Goal: Find specific page/section: Find specific page/section

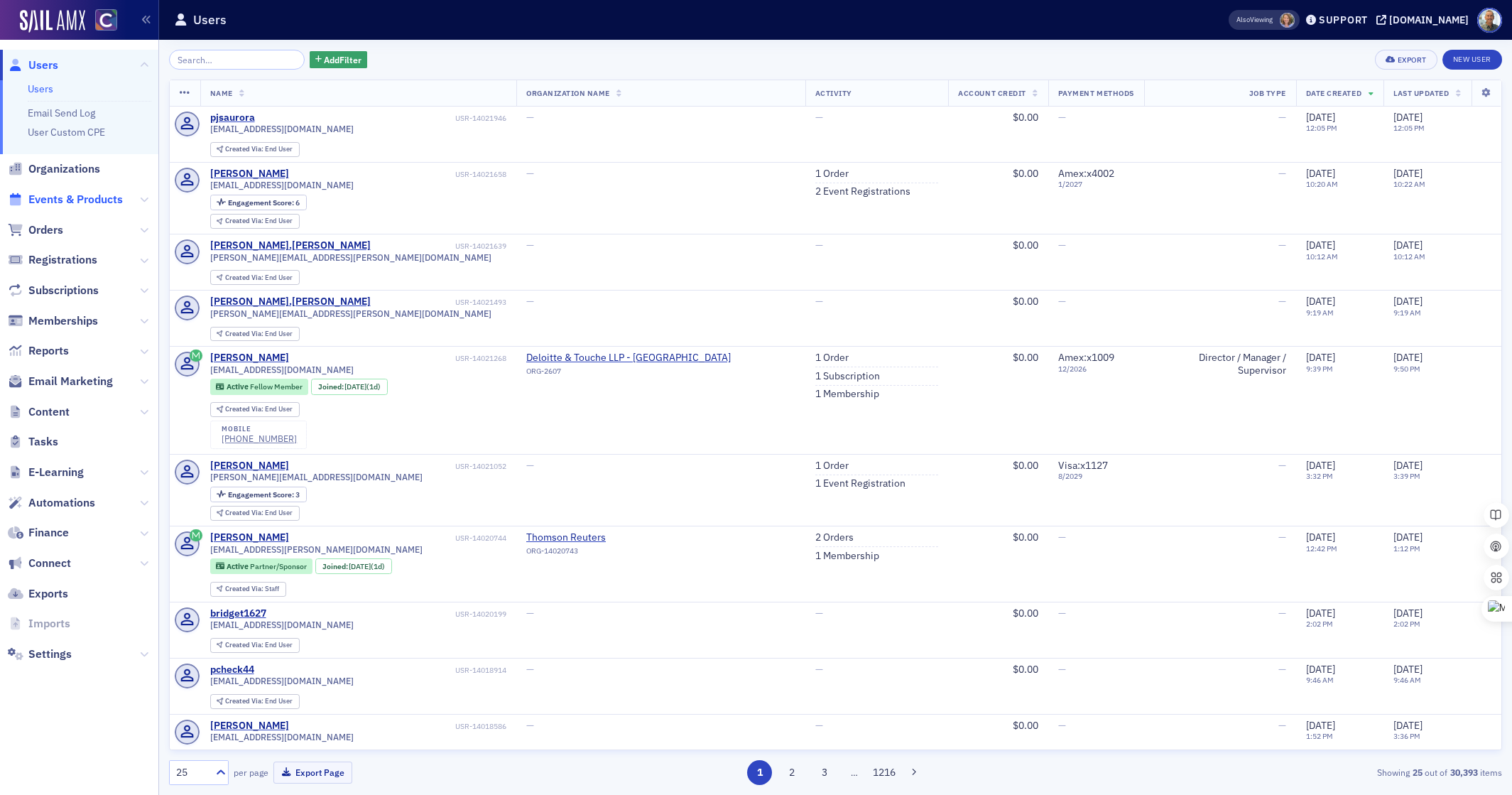
click at [103, 195] on span "Events & Products" at bounding box center [75, 199] width 94 height 16
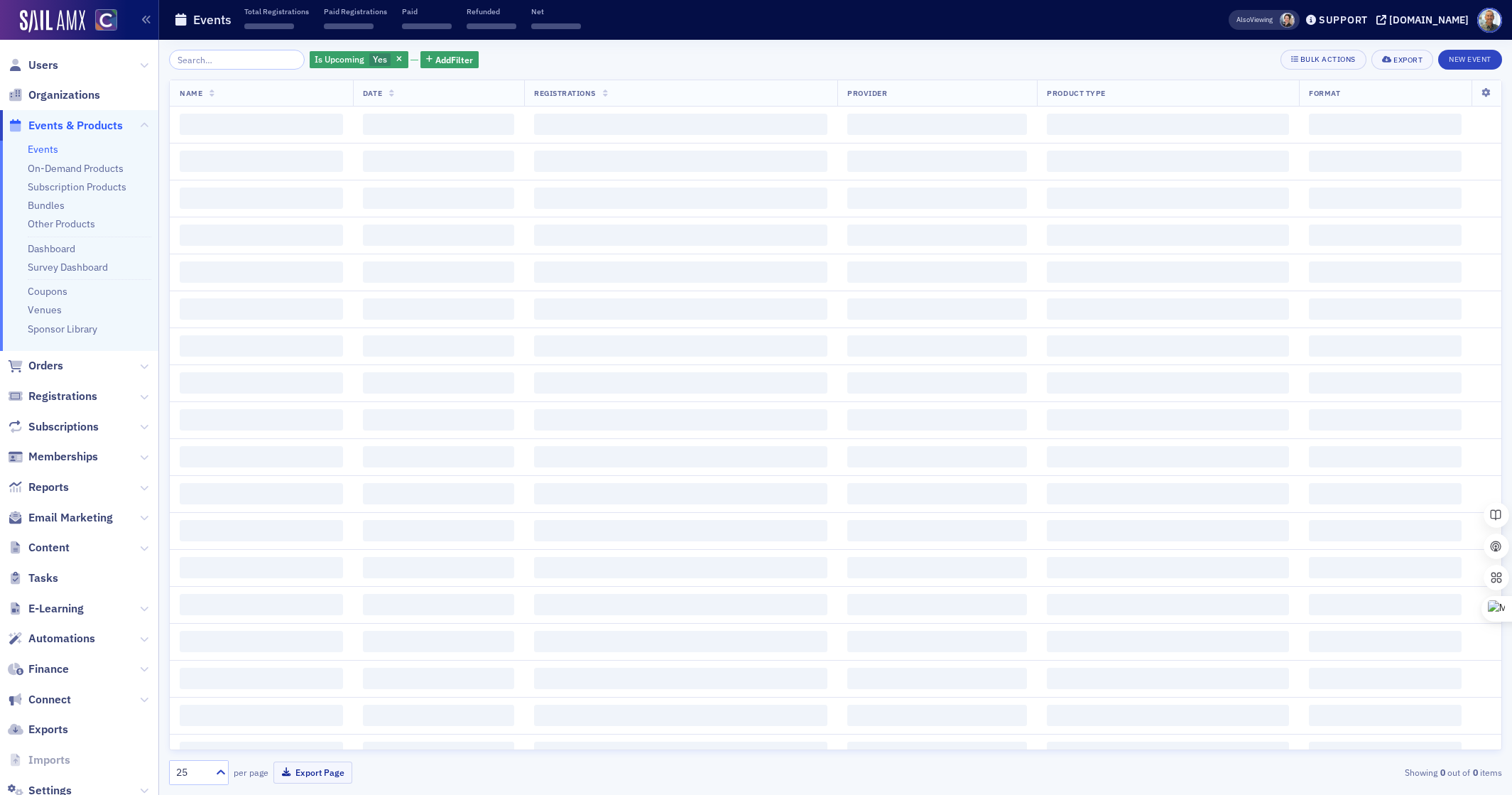
click at [215, 62] on input "search" at bounding box center [236, 60] width 135 height 20
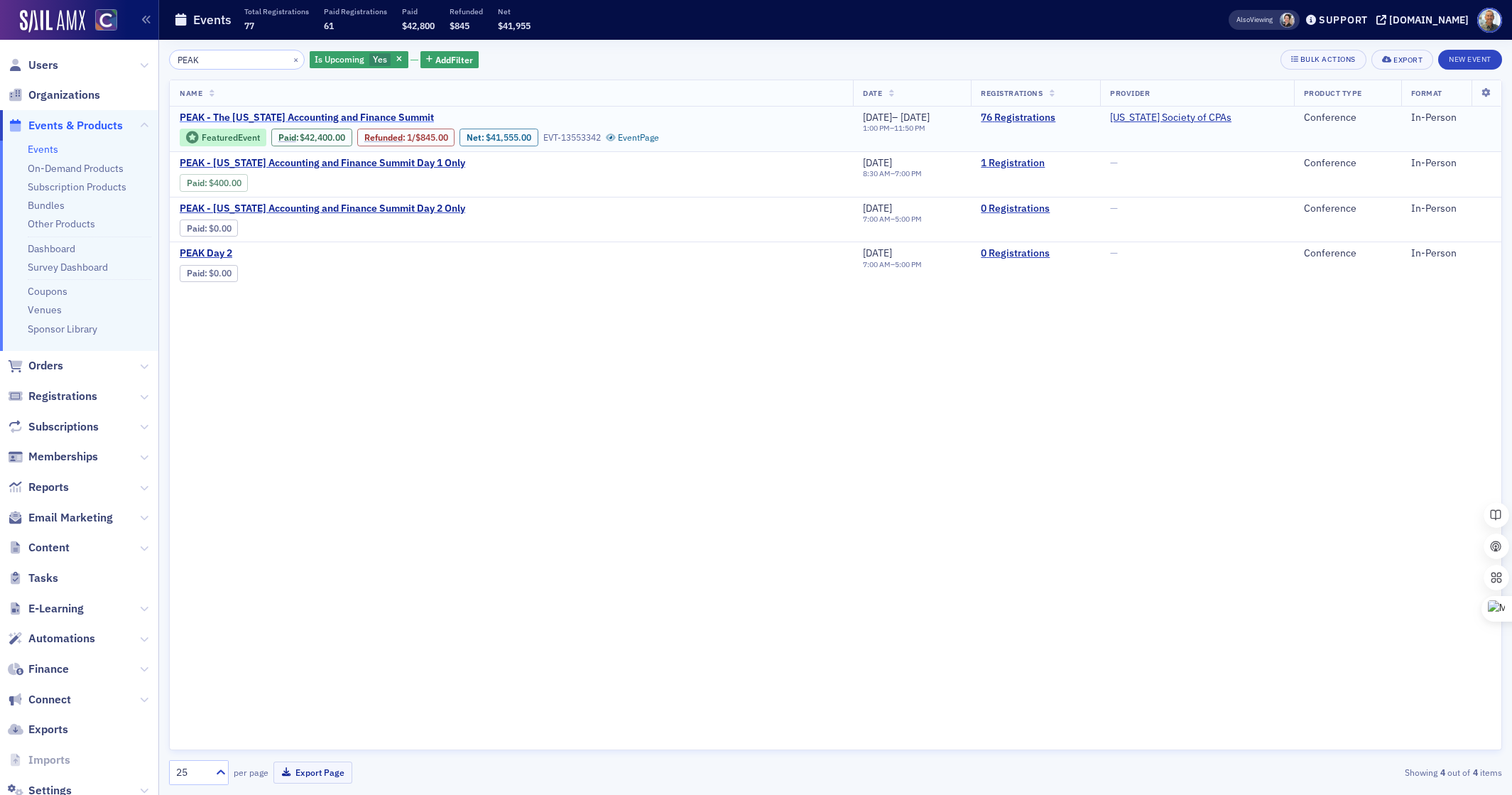
type input "PEAK"
click at [291, 115] on span "PEAK - The [US_STATE] Accounting and Finance Summit" at bounding box center [306, 117] width 255 height 13
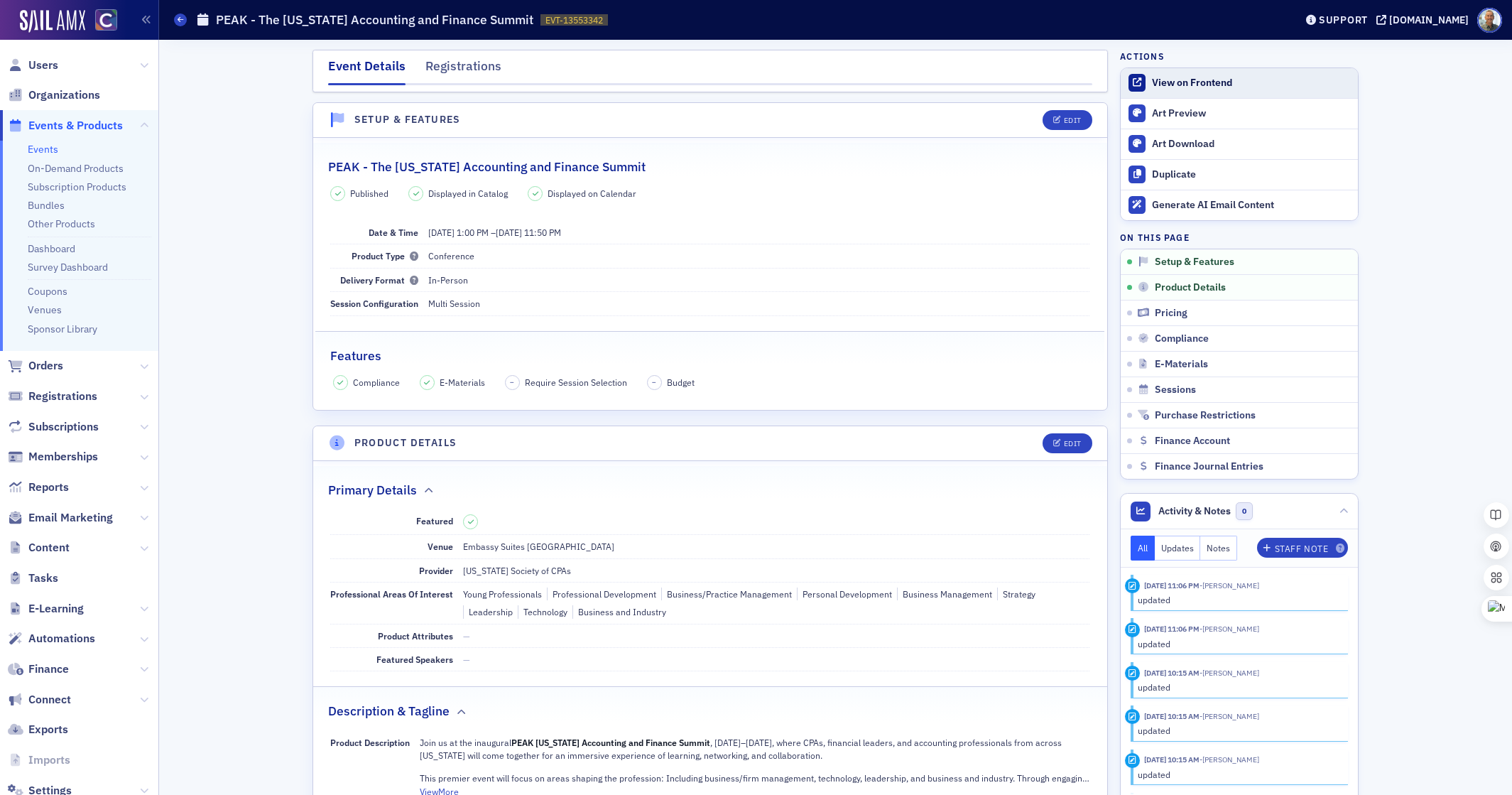
click at [1194, 85] on div "View on Frontend" at bounding box center [1251, 83] width 198 height 13
